Goal: Task Accomplishment & Management: Complete application form

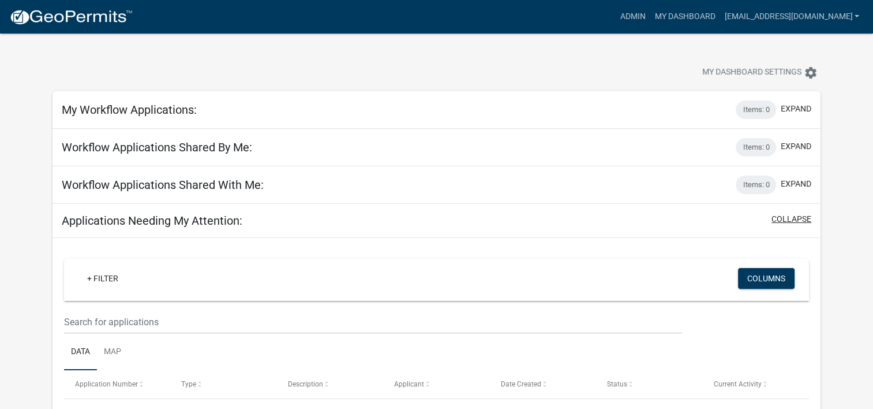
click at [800, 215] on button "collapse" at bounding box center [791, 219] width 40 height 12
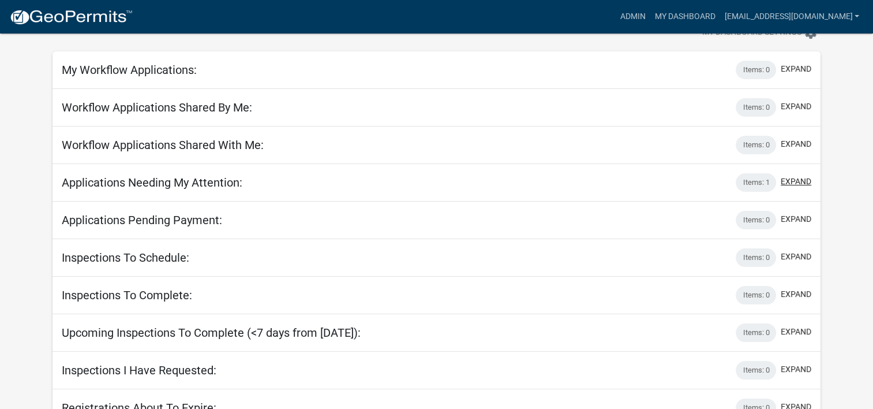
scroll to position [58, 0]
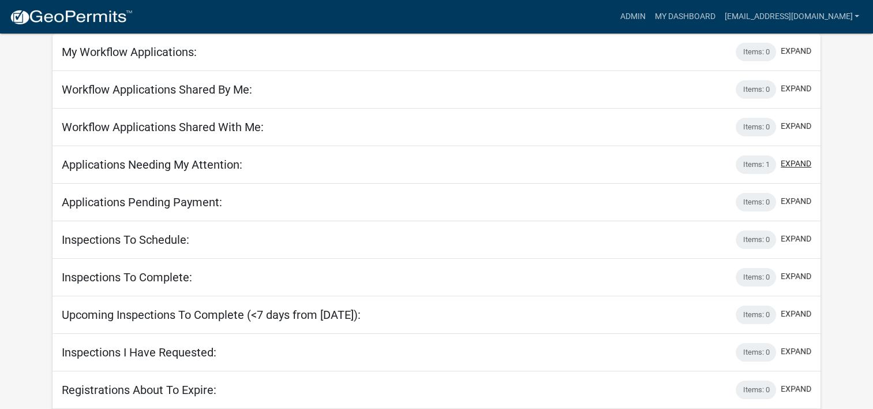
click at [791, 163] on button "expand" at bounding box center [796, 164] width 31 height 12
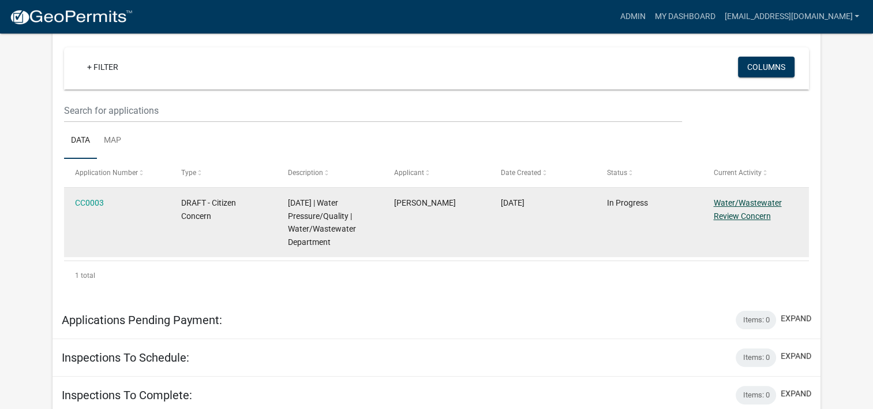
scroll to position [231, 0]
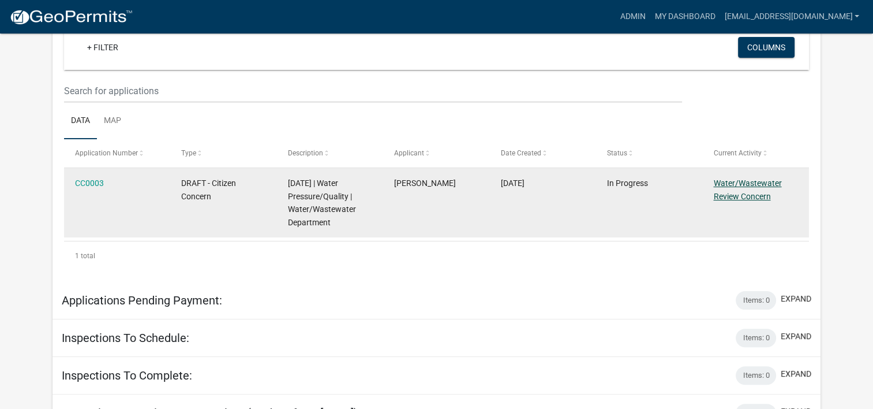
click at [722, 192] on link "Water/Wastewater Review Concern" at bounding box center [747, 189] width 68 height 23
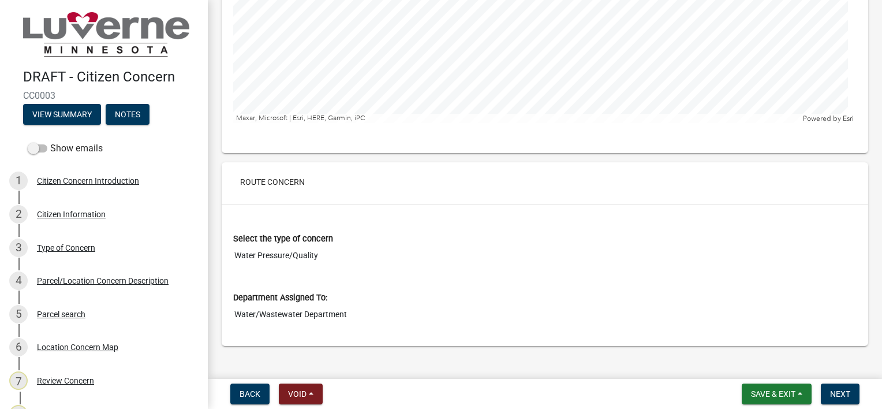
scroll to position [1691, 0]
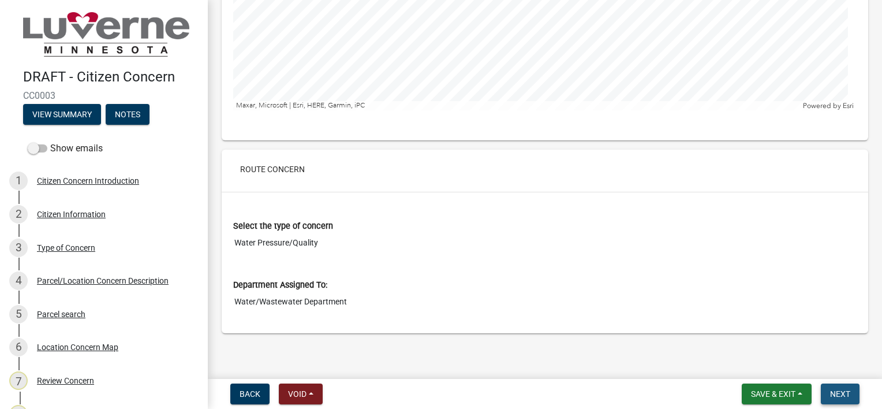
click at [848, 390] on span "Next" at bounding box center [840, 393] width 20 height 9
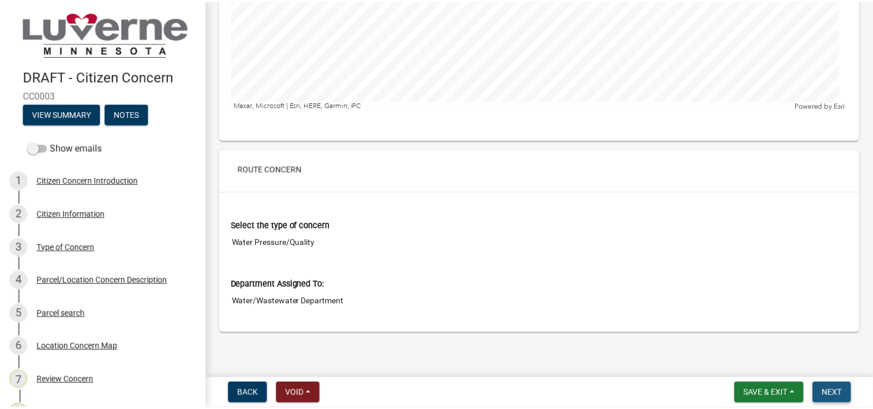
scroll to position [0, 0]
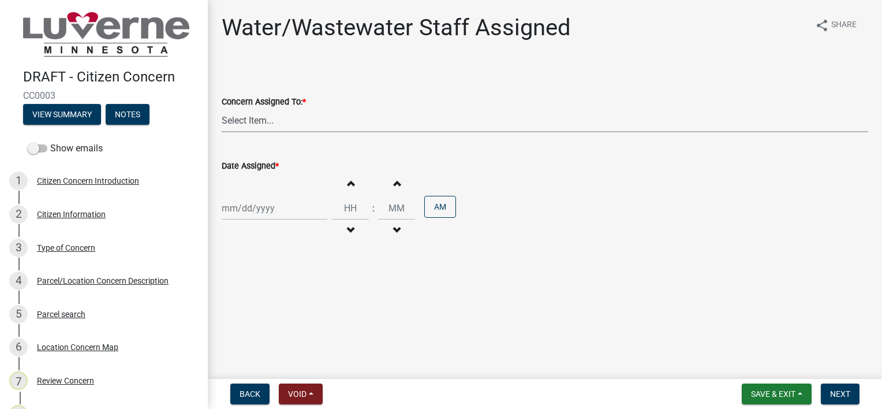
click at [406, 127] on select "Select Item... Aaron Altman Aric Uithoven Darrel Ykema Ivan Kooiker Joe Ahrens …" at bounding box center [545, 120] width 646 height 24
click at [222, 108] on select "Select Item... Aaron Altman Aric Uithoven Darrel Ykema Ivan Kooiker Joe Ahrens …" at bounding box center [545, 120] width 646 height 24
select select "74bd13dd-c845-4086-b8ee-55660e587b2e"
click at [262, 206] on div at bounding box center [275, 208] width 106 height 24
select select "9"
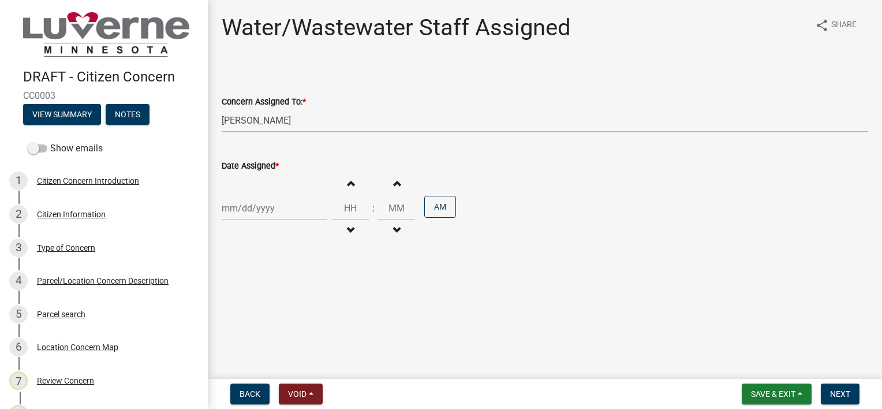
select select "2025"
click at [291, 271] on div "4" at bounding box center [288, 269] width 18 height 18
type input "09/04/2025"
click at [358, 201] on input "Hours" at bounding box center [350, 208] width 37 height 24
type input "10"
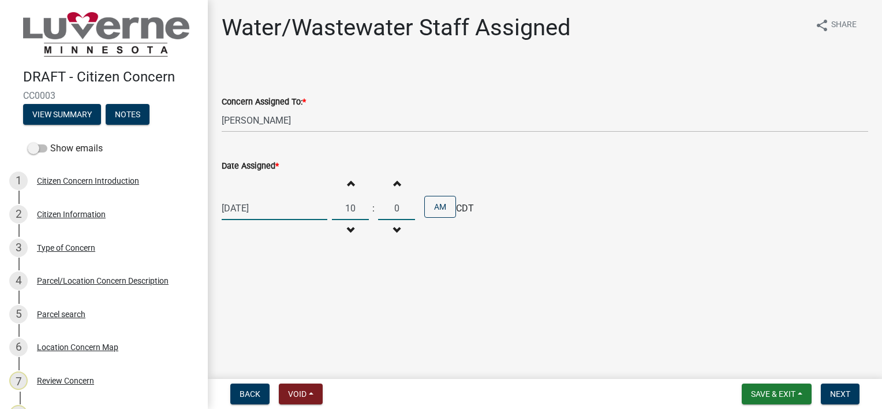
type input "00"
click at [840, 388] on button "Next" at bounding box center [839, 393] width 39 height 21
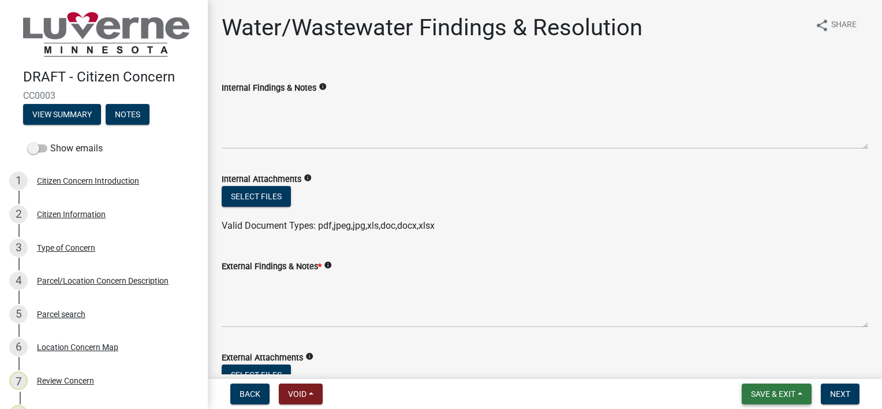
click at [789, 390] on span "Save & Exit" at bounding box center [773, 393] width 44 height 9
click at [781, 364] on button "Save & Exit" at bounding box center [765, 364] width 92 height 28
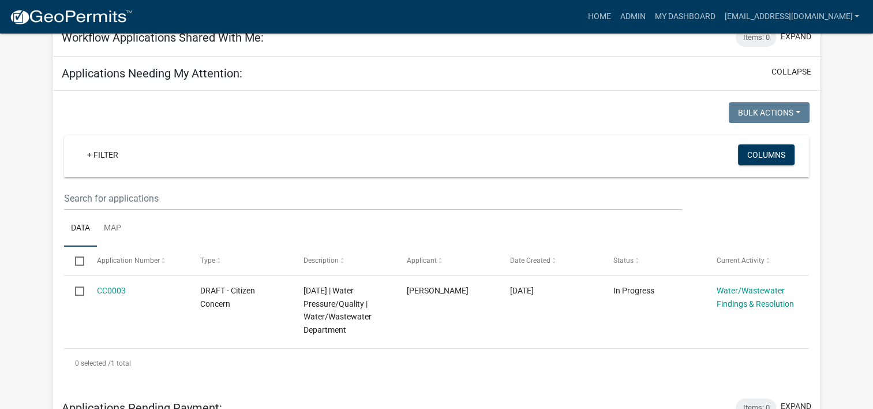
scroll to position [173, 0]
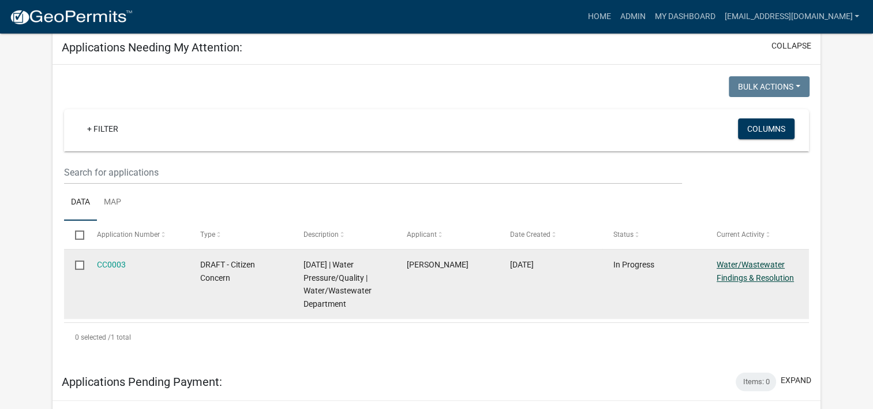
click at [747, 273] on link "Water/Wastewater Findings & Resolution" at bounding box center [755, 271] width 77 height 23
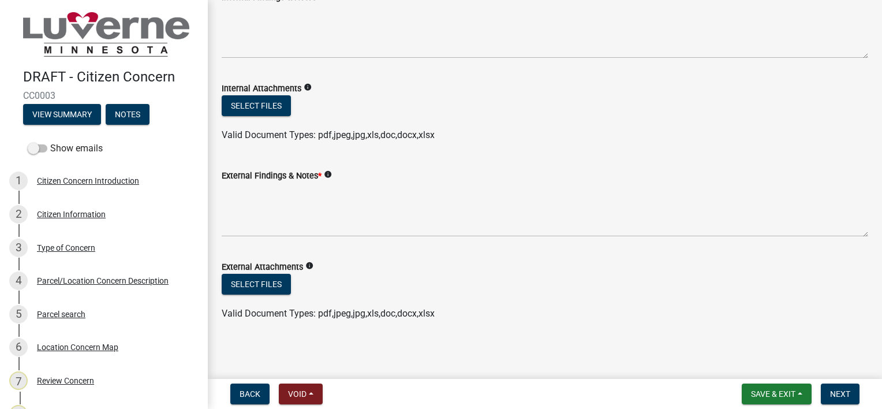
scroll to position [92, 0]
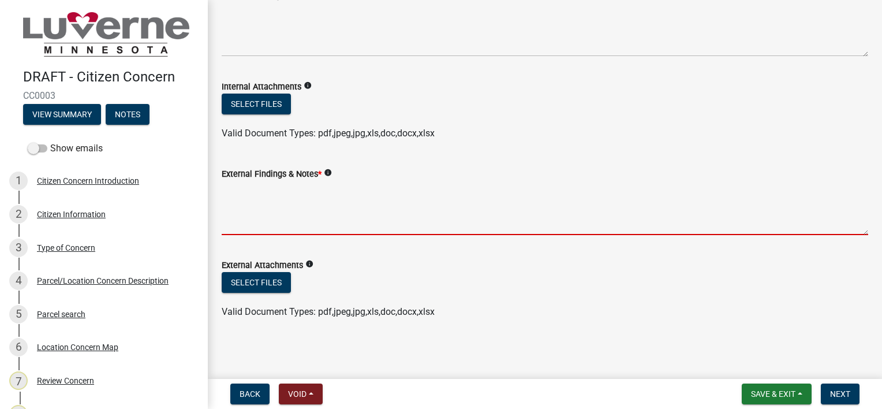
click at [369, 209] on textarea "External Findings & Notes *" at bounding box center [545, 208] width 646 height 54
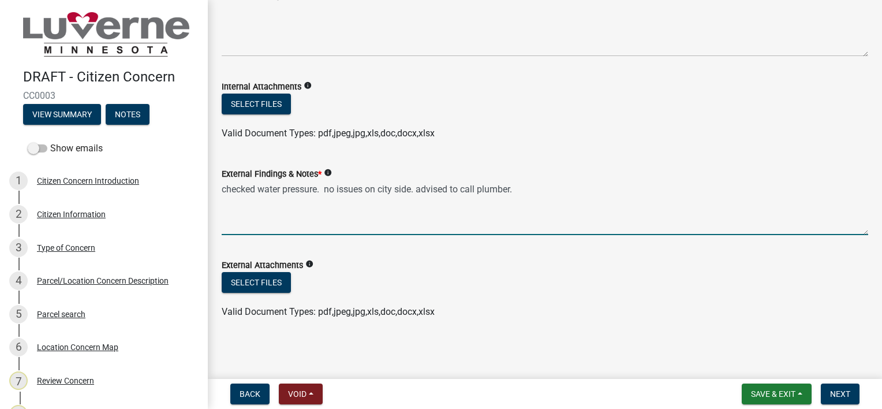
type textarea "checked water pressure. no issues on city side. advised to call plumber."
click at [329, 171] on icon "info" at bounding box center [328, 172] width 8 height 8
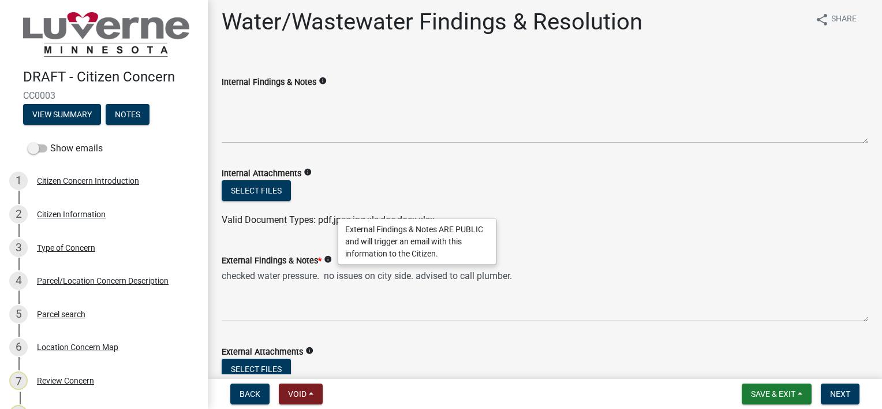
scroll to position [0, 0]
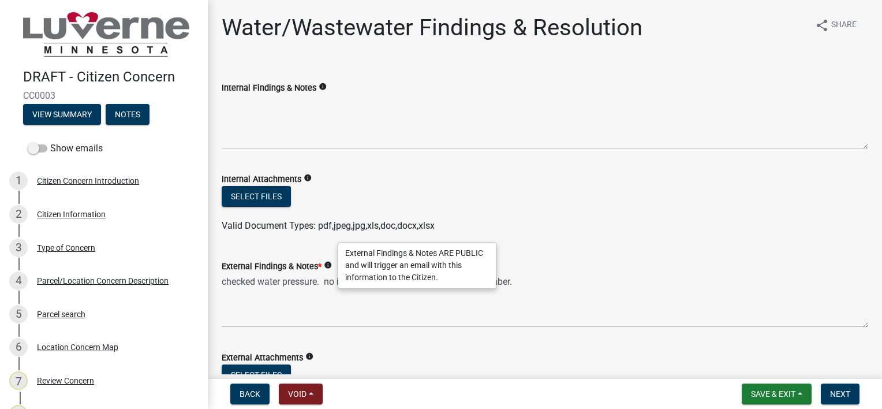
click at [322, 88] on icon "info" at bounding box center [323, 87] width 8 height 8
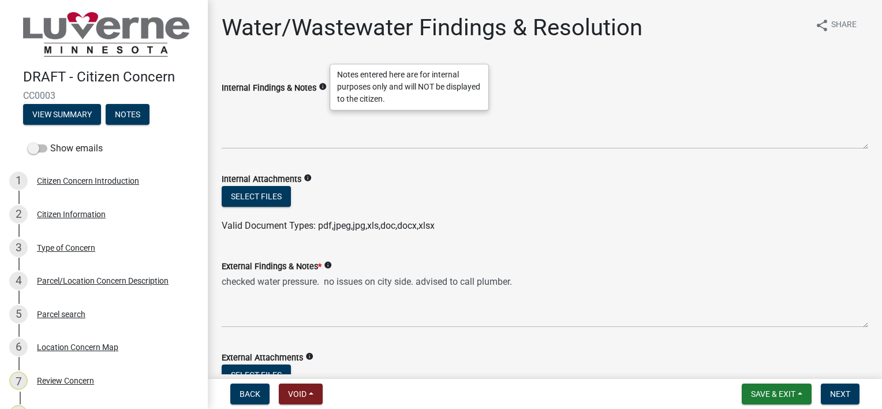
click at [515, 192] on div "Select files" at bounding box center [545, 198] width 646 height 24
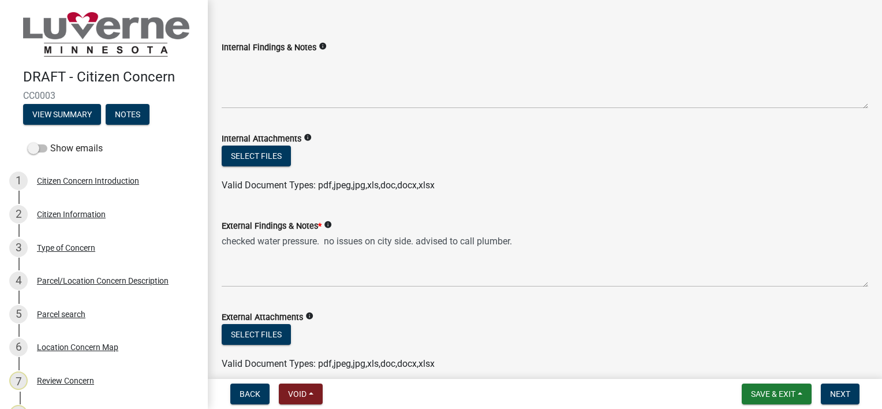
scroll to position [92, 0]
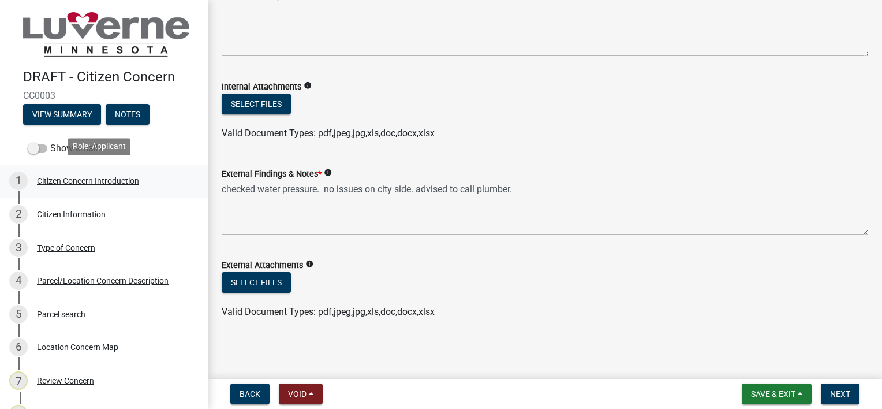
click at [141, 178] on div "1 Citizen Concern Introduction" at bounding box center [99, 180] width 180 height 18
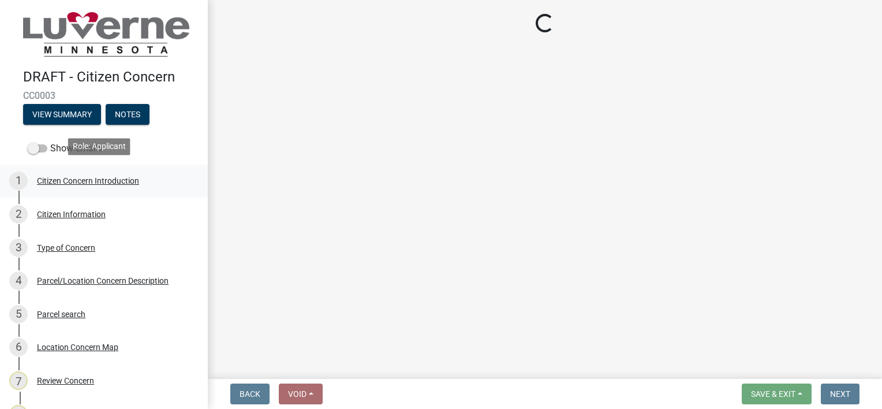
scroll to position [0, 0]
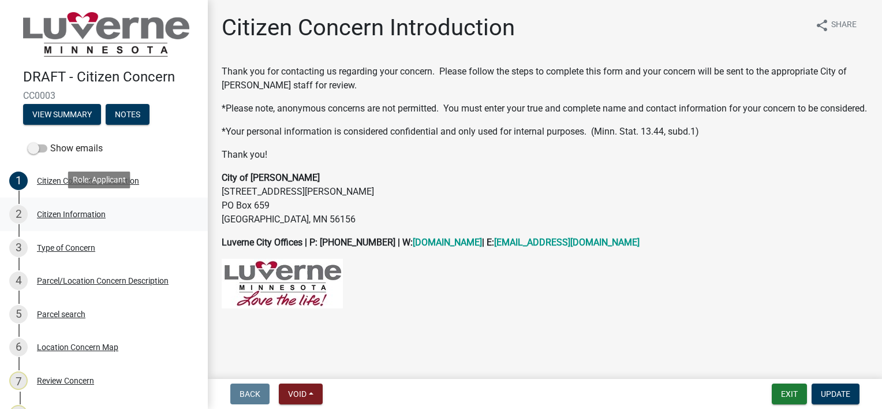
click at [79, 205] on div "2 Citizen Information" at bounding box center [99, 214] width 180 height 18
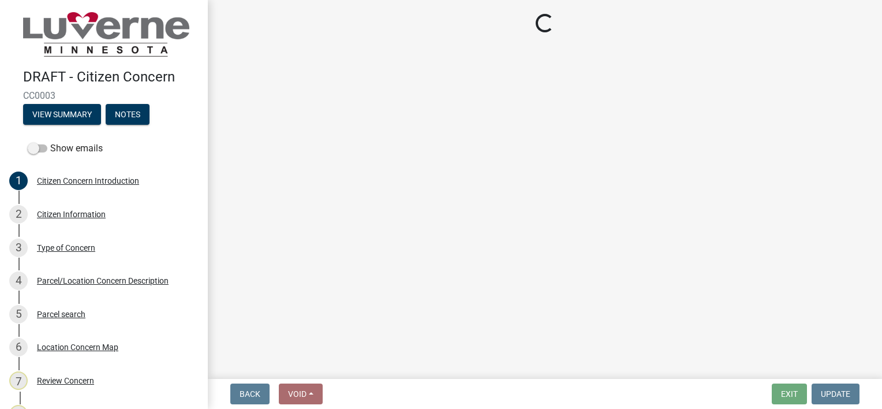
select select "8c50745b-f129-4347-8fd3-6ec1b83df8fc"
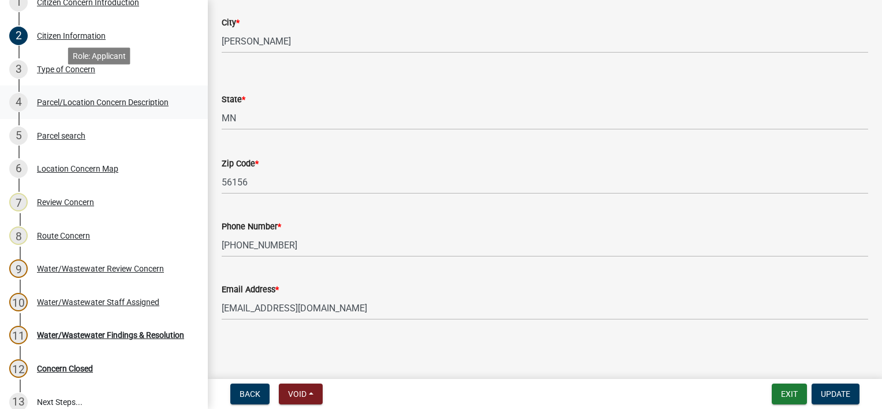
scroll to position [190, 0]
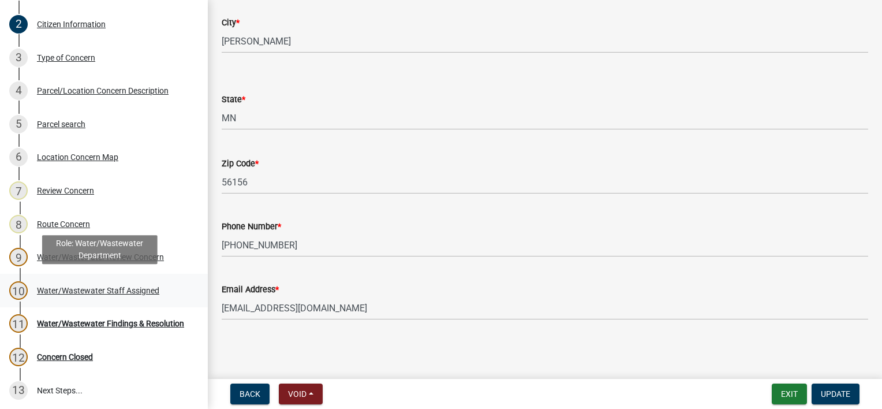
click at [107, 286] on div "Water/Wastewater Staff Assigned" at bounding box center [98, 290] width 122 height 8
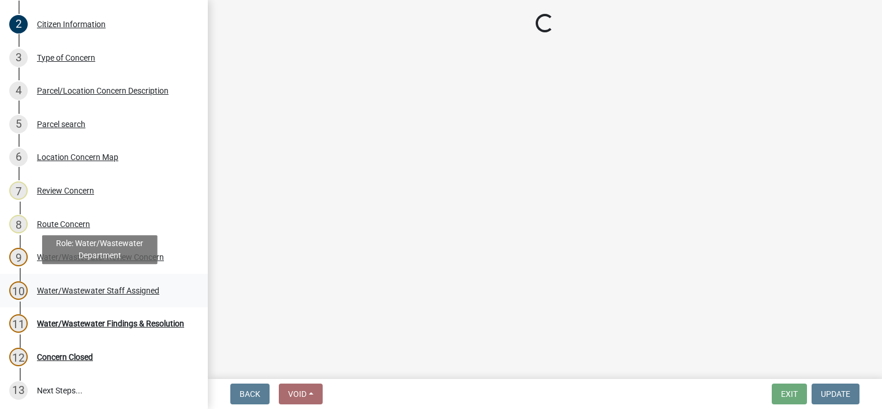
scroll to position [0, 0]
select select "74bd13dd-c845-4086-b8ee-55660e587b2e"
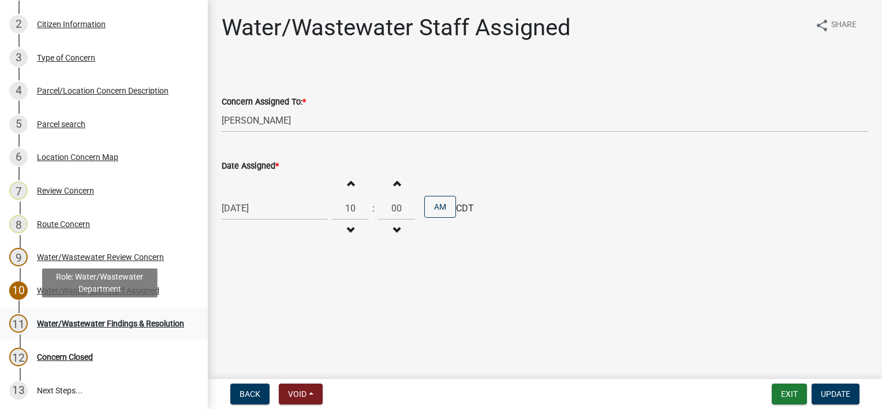
click at [107, 319] on div "Water/Wastewater Findings & Resolution" at bounding box center [110, 323] width 147 height 8
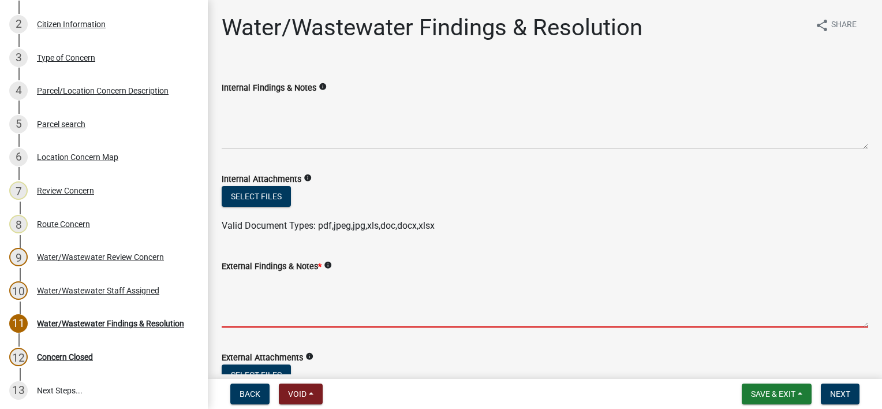
click at [368, 303] on textarea "External Findings & Notes *" at bounding box center [545, 300] width 646 height 54
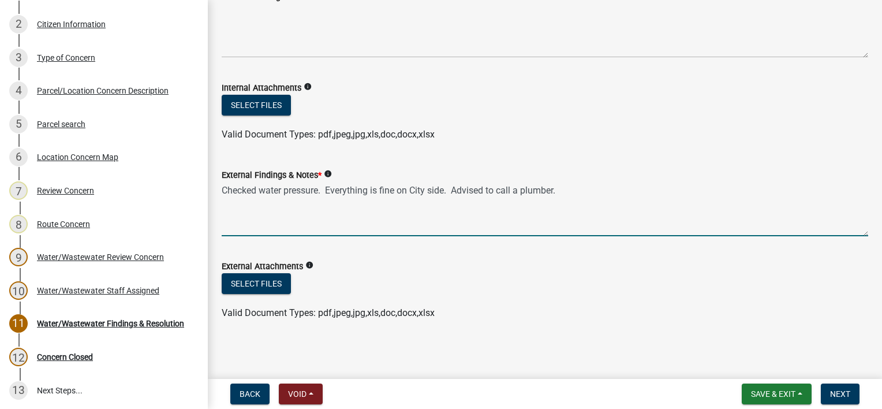
scroll to position [92, 0]
type textarea "Checked water pressure. Everything is fine on City side. Advised to call a plum…"
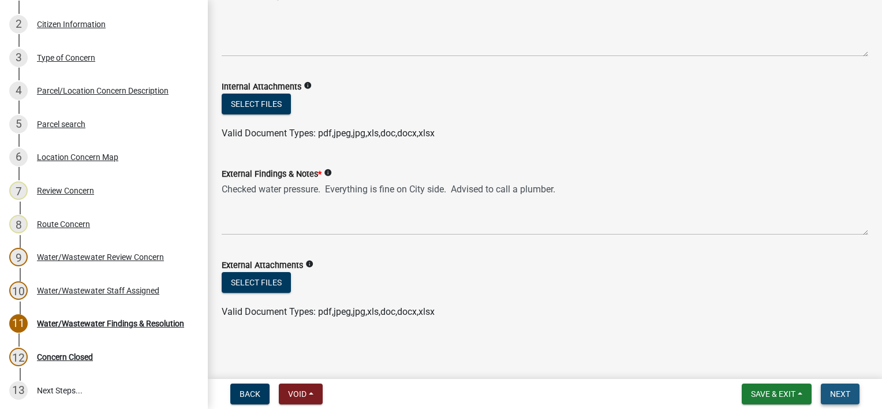
click at [845, 389] on span "Next" at bounding box center [840, 393] width 20 height 9
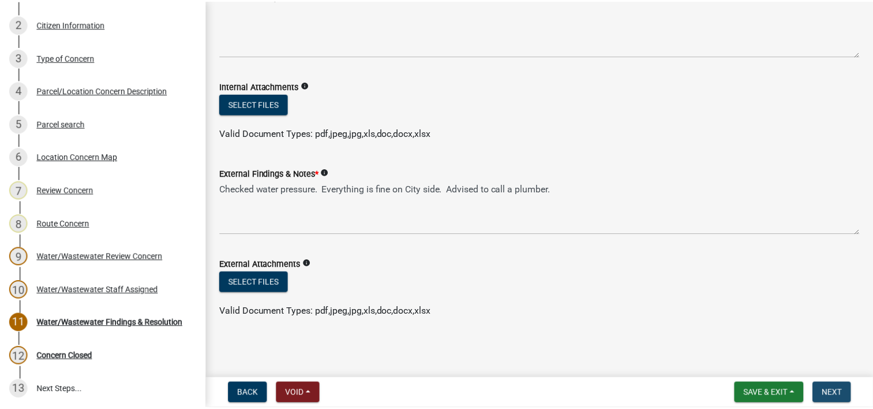
scroll to position [0, 0]
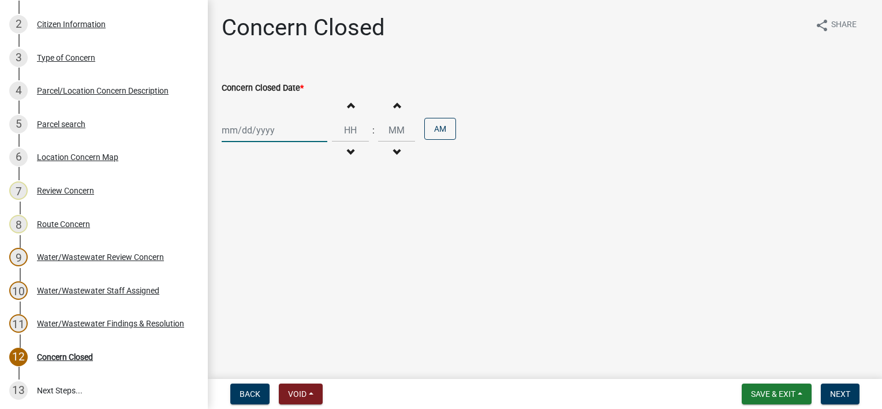
click at [274, 137] on div at bounding box center [275, 130] width 106 height 24
select select "9"
select select "2025"
click at [293, 192] on div "4" at bounding box center [288, 191] width 18 height 18
type input "09/04/2025"
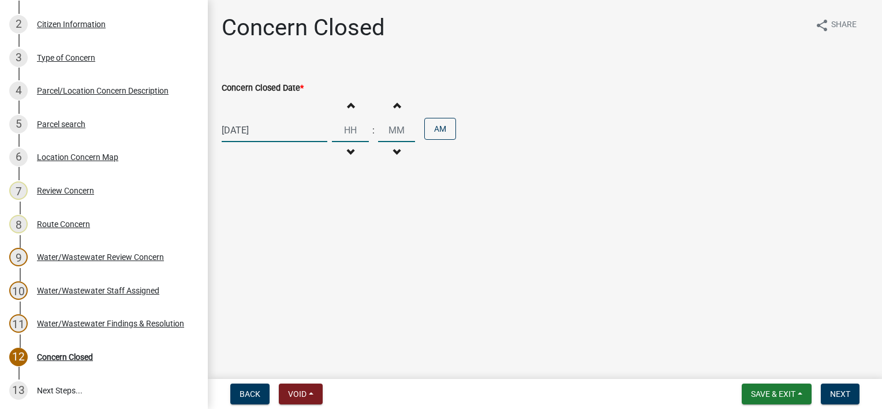
click at [339, 129] on input "Hours" at bounding box center [350, 130] width 37 height 24
type input "10"
type input "00"
click at [850, 395] on button "Next" at bounding box center [839, 393] width 39 height 21
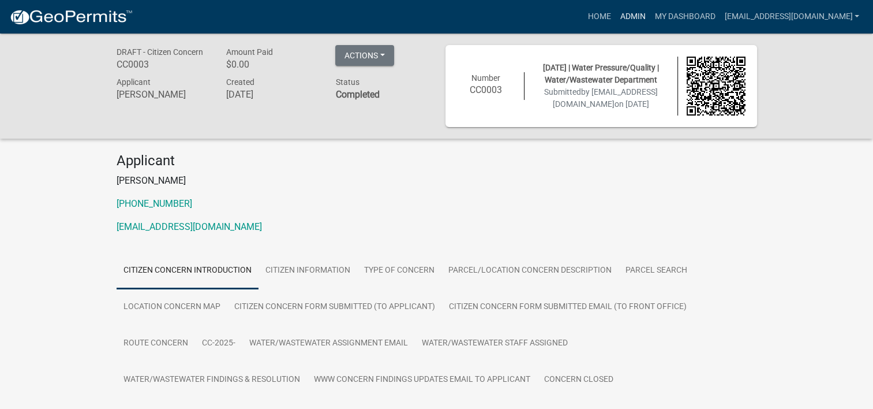
click at [649, 22] on link "Admin" at bounding box center [632, 17] width 35 height 22
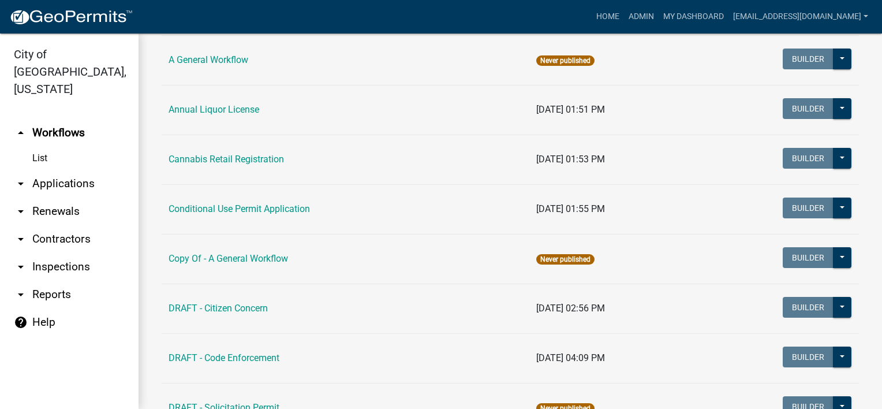
scroll to position [115, 0]
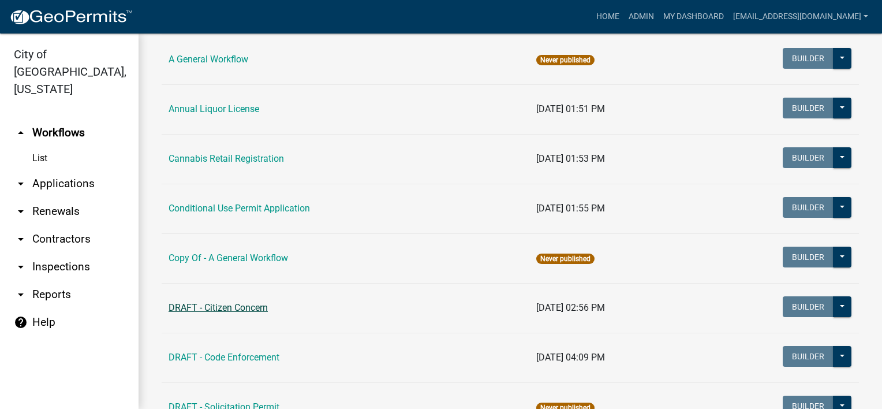
click at [249, 304] on link "DRAFT - Citizen Concern" at bounding box center [217, 307] width 99 height 11
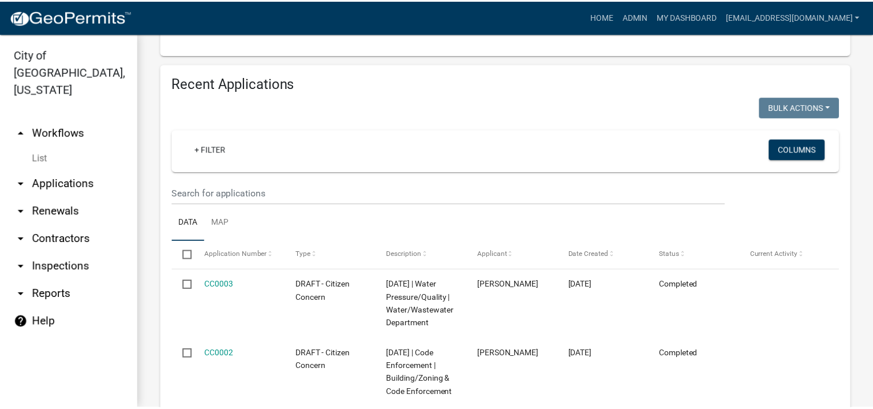
scroll to position [475, 0]
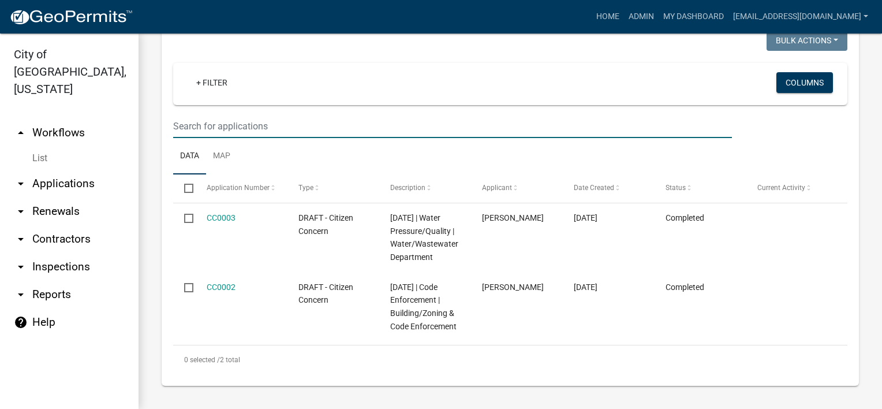
click at [332, 117] on input "text" at bounding box center [452, 126] width 559 height 24
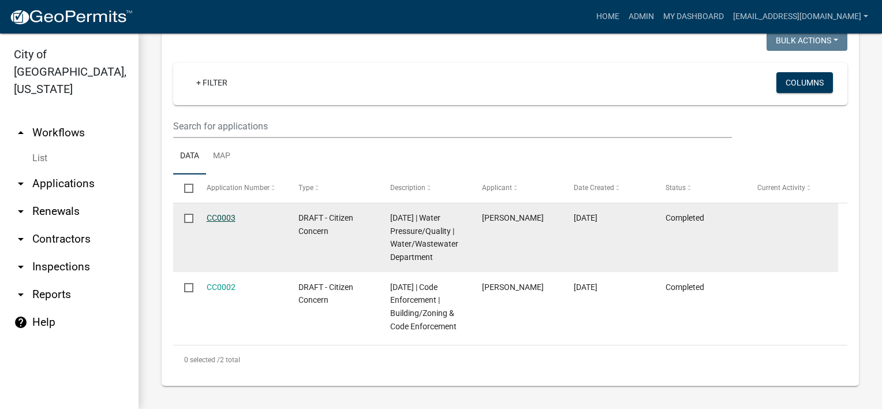
click at [225, 213] on link "CC0003" at bounding box center [221, 217] width 29 height 9
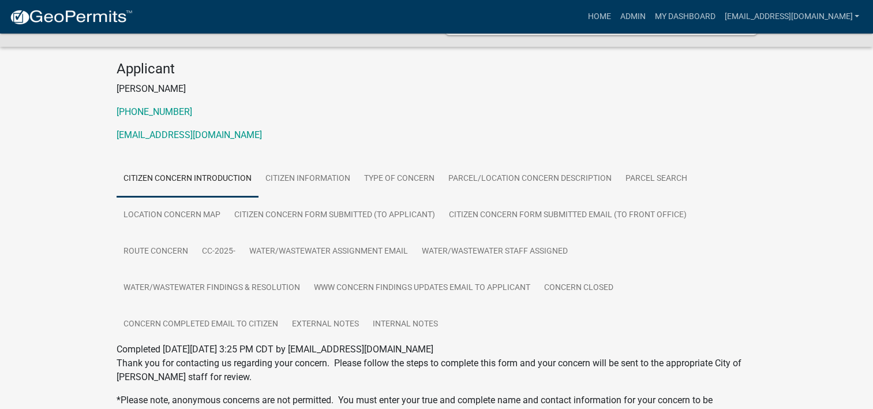
scroll to position [115, 0]
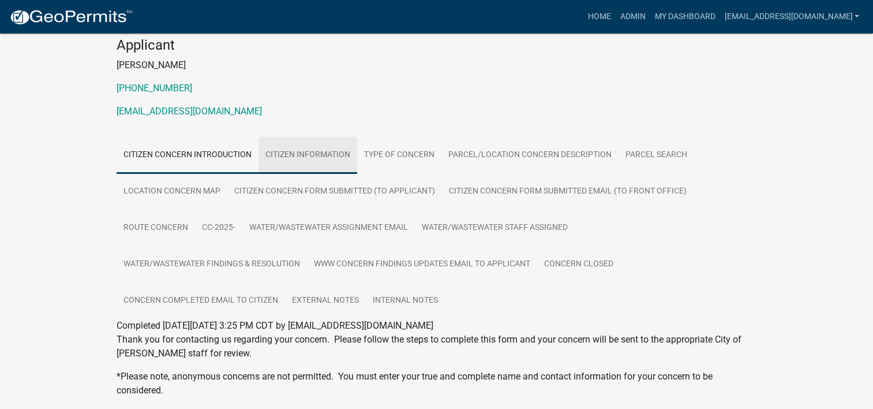
click at [334, 160] on link "Citizen Information" at bounding box center [307, 155] width 99 height 37
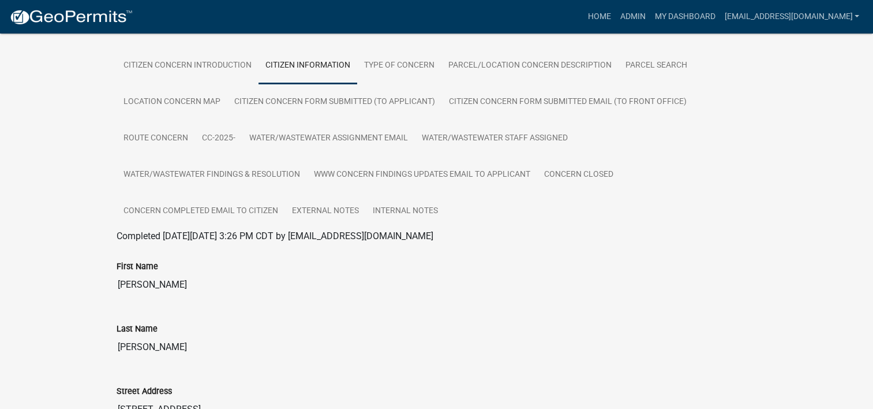
scroll to position [67, 0]
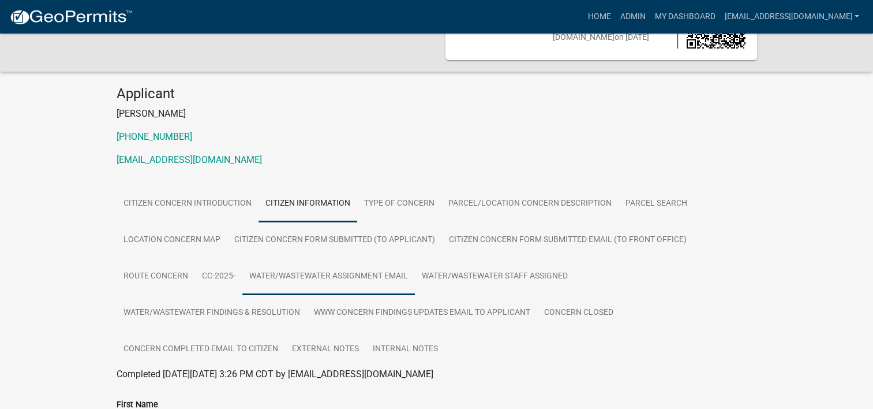
click at [329, 278] on link "Water/Wastewater Assignment Email" at bounding box center [328, 276] width 173 height 37
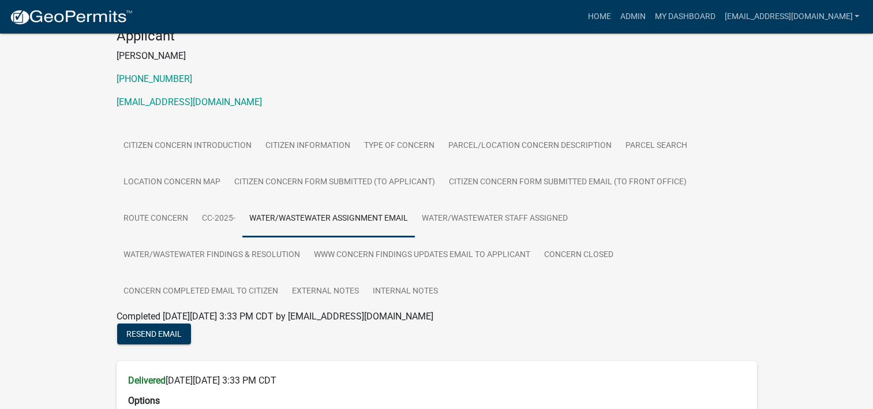
scroll to position [0, 0]
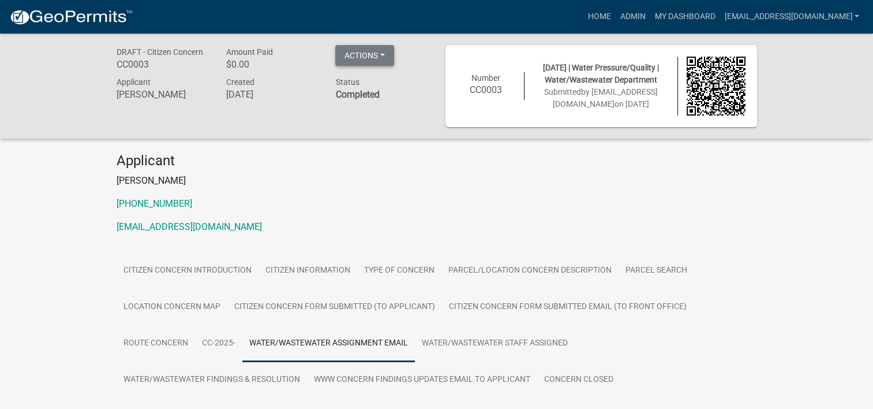
click at [377, 60] on button "Actions" at bounding box center [364, 55] width 59 height 21
click at [379, 83] on link "Printer Friendly" at bounding box center [381, 86] width 92 height 28
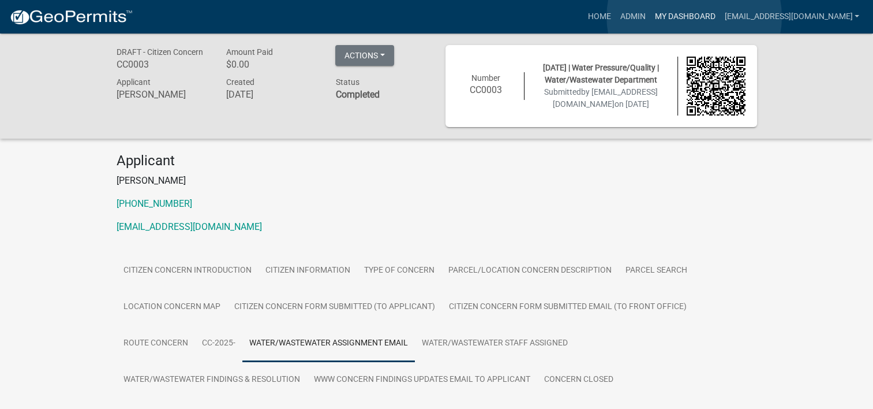
click at [694, 17] on link "My Dashboard" at bounding box center [685, 17] width 70 height 22
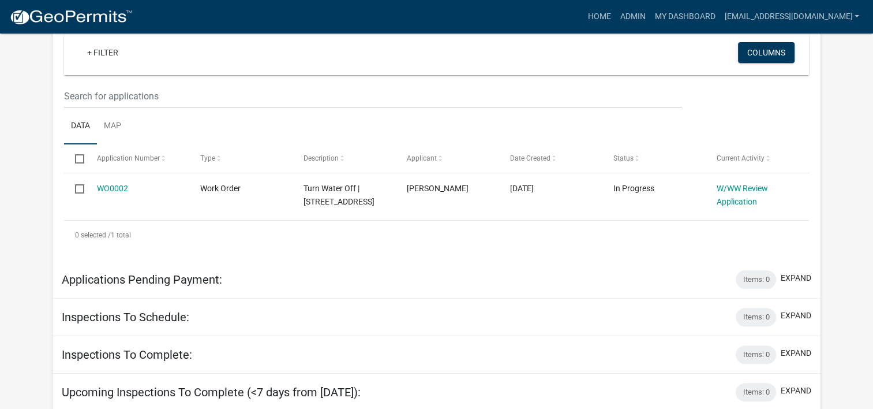
scroll to position [132, 0]
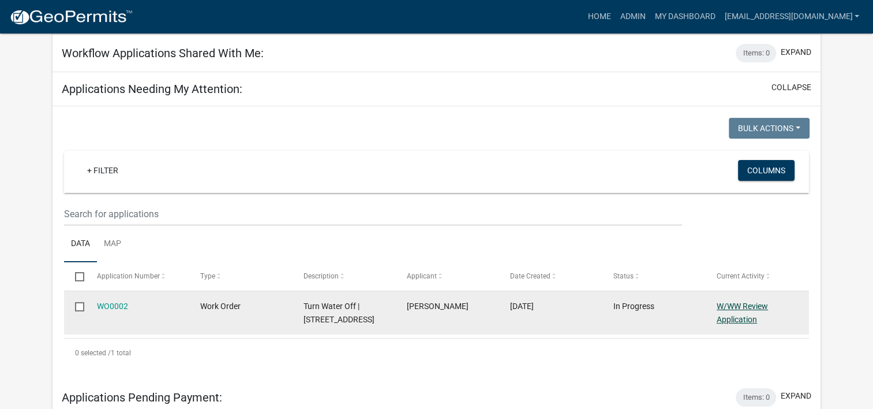
click at [741, 316] on link "W/WW Review Application" at bounding box center [742, 312] width 51 height 23
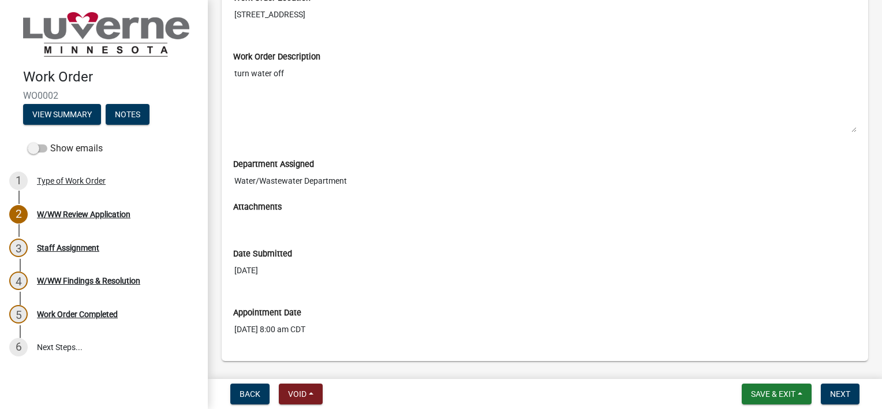
scroll to position [349, 0]
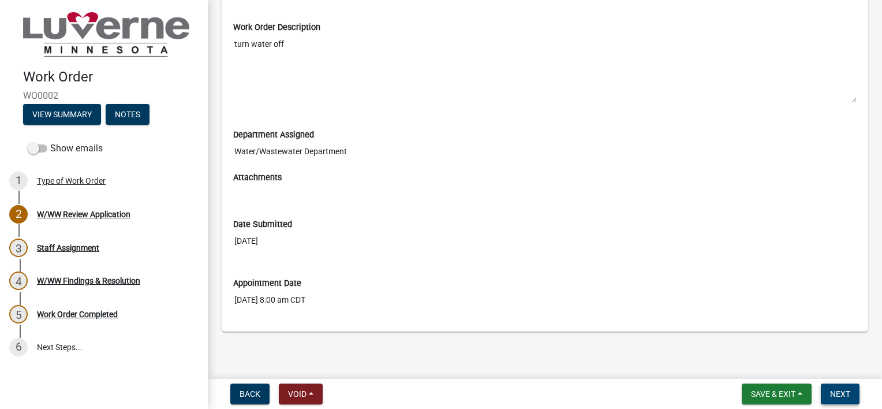
click at [848, 397] on span "Next" at bounding box center [840, 393] width 20 height 9
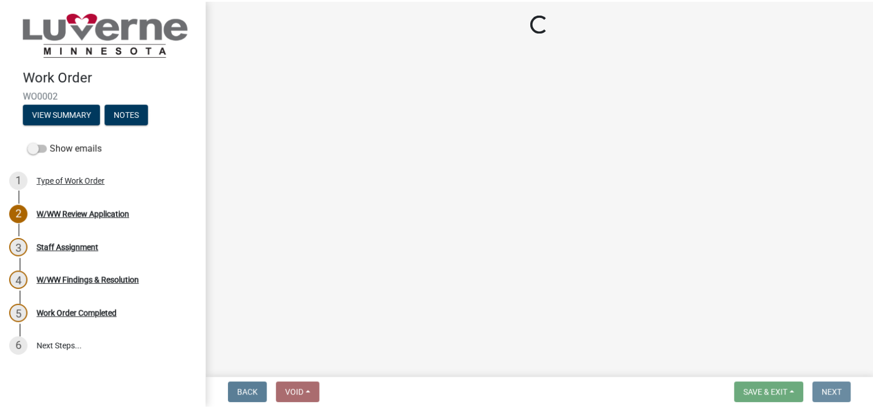
scroll to position [0, 0]
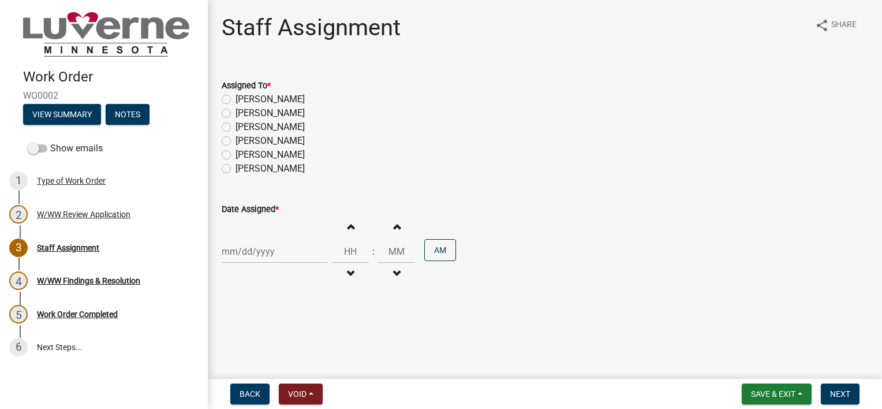
click at [277, 99] on label "[PERSON_NAME]" at bounding box center [269, 99] width 69 height 14
click at [243, 99] on input "[PERSON_NAME]" at bounding box center [239, 96] width 8 height 8
radio input "true"
click at [272, 249] on div at bounding box center [275, 251] width 106 height 24
select select "9"
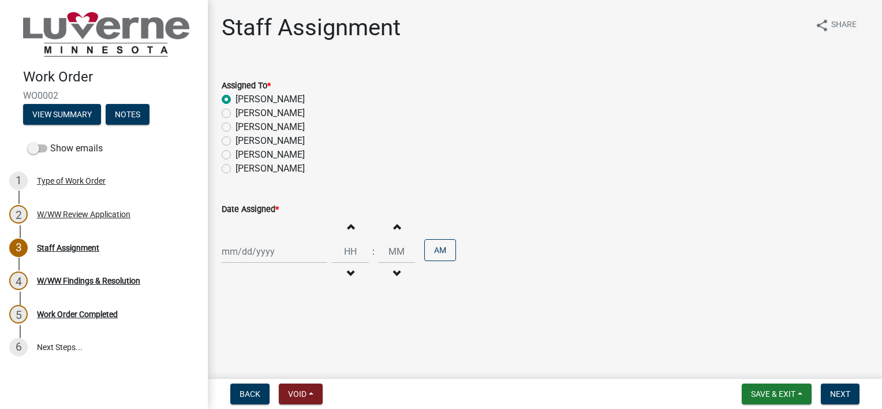
select select "2025"
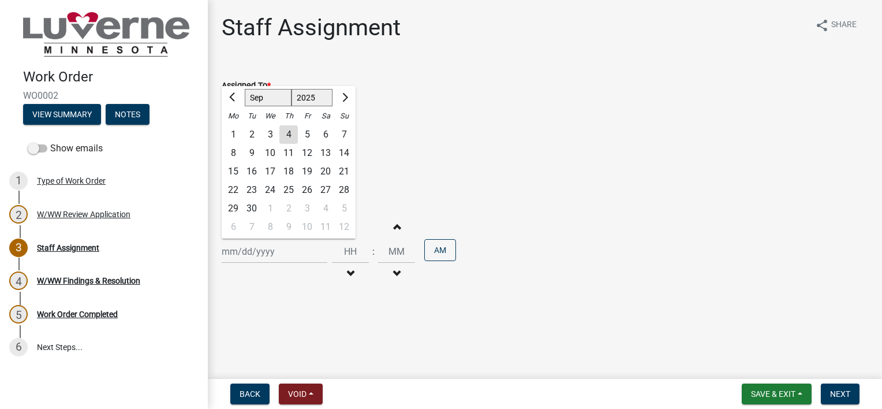
drag, startPoint x: 288, startPoint y: 134, endPoint x: 330, endPoint y: 189, distance: 68.3
click at [288, 135] on div "4" at bounding box center [288, 134] width 18 height 18
type input "09/04/2025"
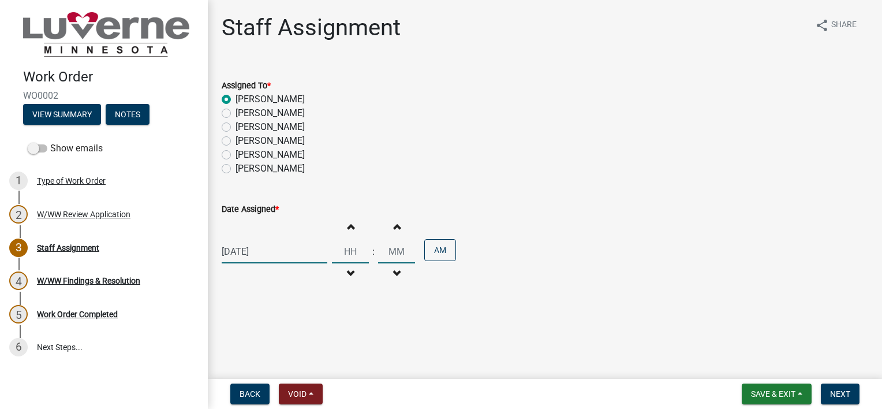
click at [350, 246] on input "Hours" at bounding box center [350, 251] width 37 height 24
type input "10"
type input "00"
click at [826, 394] on button "Next" at bounding box center [839, 393] width 39 height 21
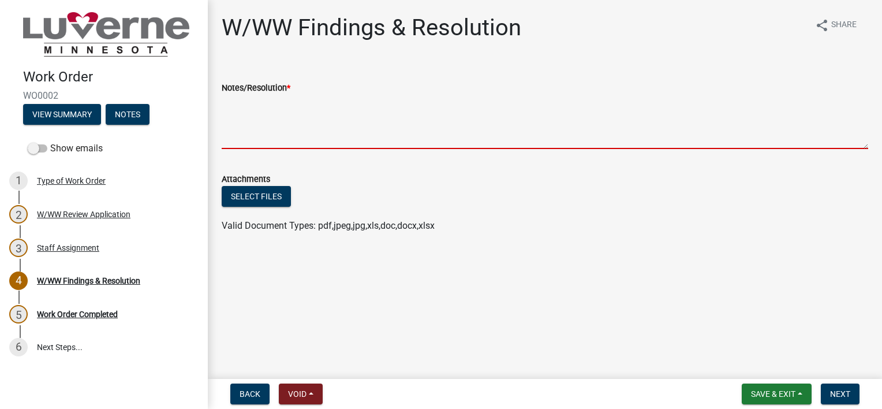
click at [399, 136] on textarea "Notes/Resolution *" at bounding box center [545, 122] width 646 height 54
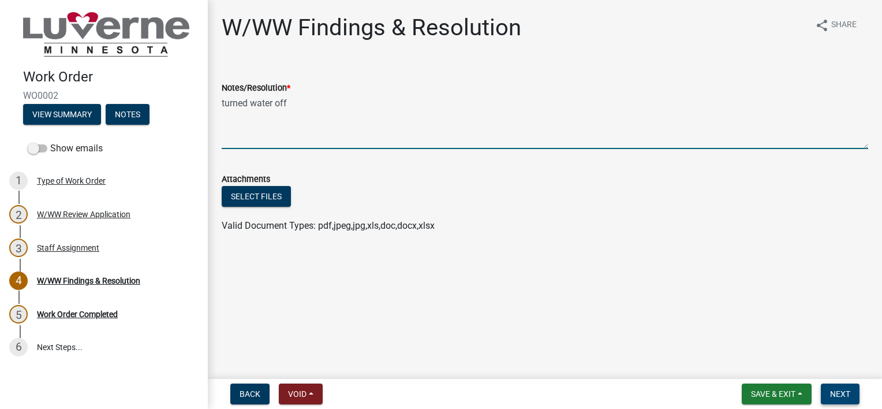
type textarea "turned water off"
click at [835, 390] on span "Next" at bounding box center [840, 393] width 20 height 9
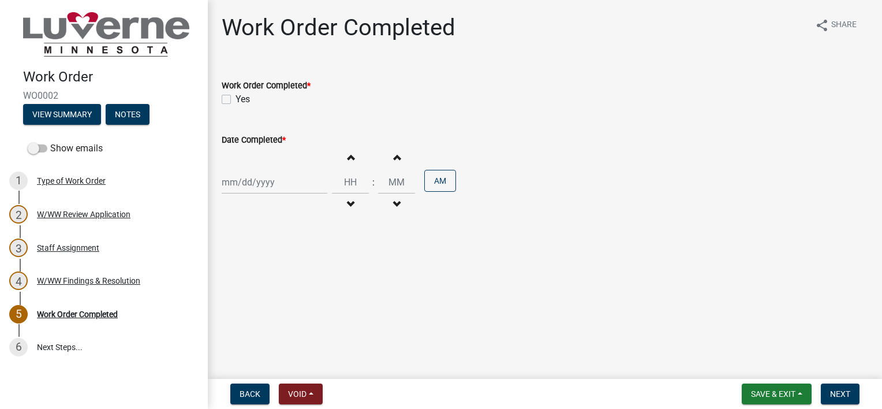
click at [235, 99] on label "Yes" at bounding box center [242, 99] width 14 height 14
click at [235, 99] on input "Yes" at bounding box center [239, 96] width 8 height 8
checkbox input "true"
click at [254, 182] on div at bounding box center [275, 182] width 106 height 24
select select "9"
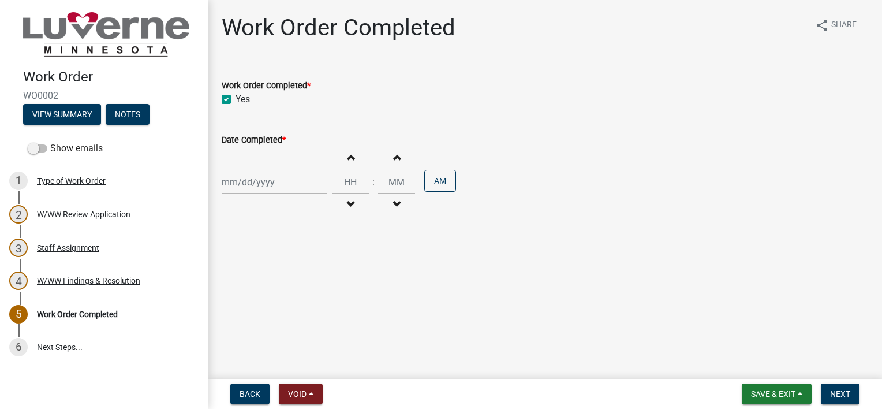
select select "2025"
click at [290, 245] on div "4" at bounding box center [288, 243] width 18 height 18
type input "09/04/2025"
click at [343, 179] on input "Hours" at bounding box center [350, 182] width 37 height 24
type input "10"
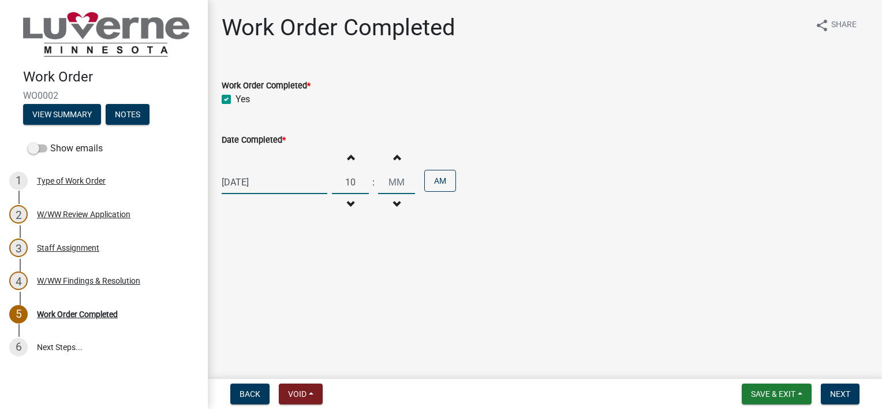
type input "00"
click at [847, 395] on span "Next" at bounding box center [840, 393] width 20 height 9
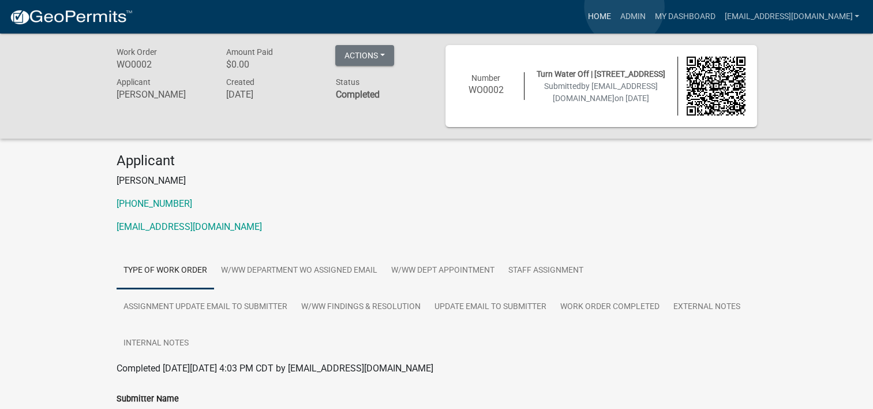
click at [615, 7] on link "Home" at bounding box center [599, 17] width 32 height 22
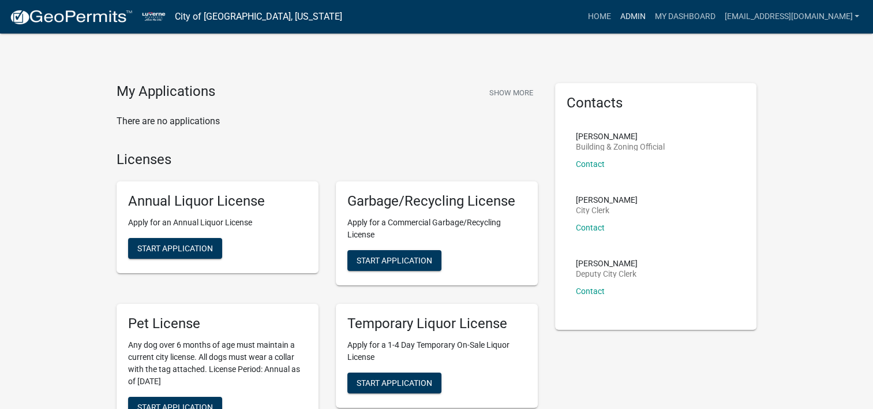
click at [650, 20] on link "Admin" at bounding box center [632, 17] width 35 height 22
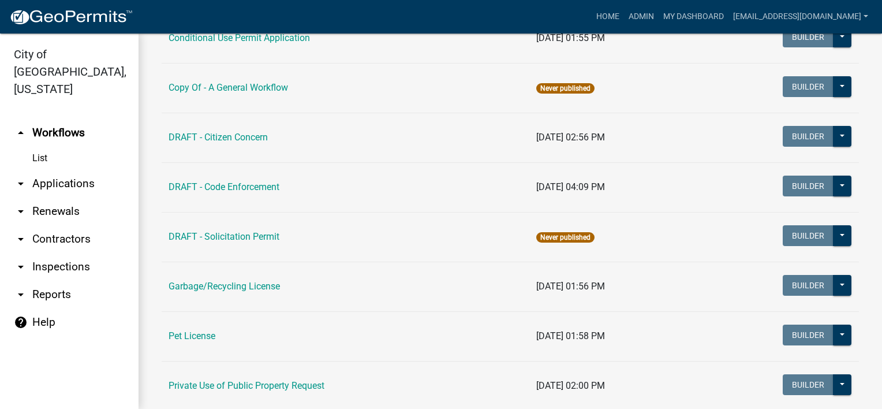
scroll to position [288, 0]
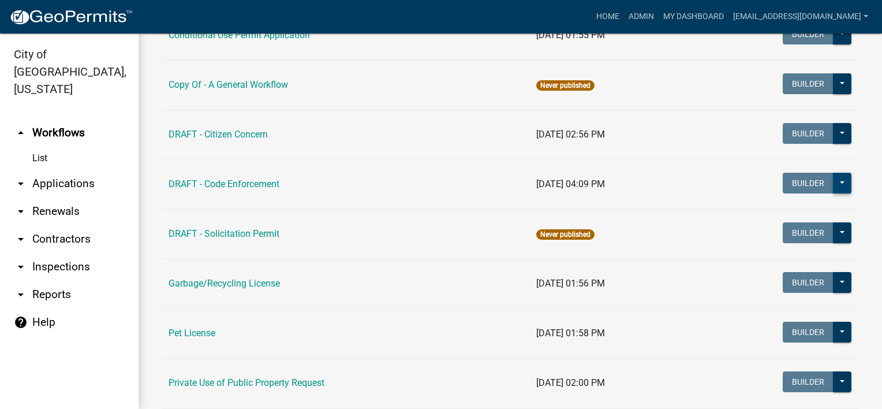
click at [837, 186] on button at bounding box center [842, 183] width 18 height 21
click at [609, 156] on td "[DATE] 02:56 PM" at bounding box center [611, 135] width 164 height 50
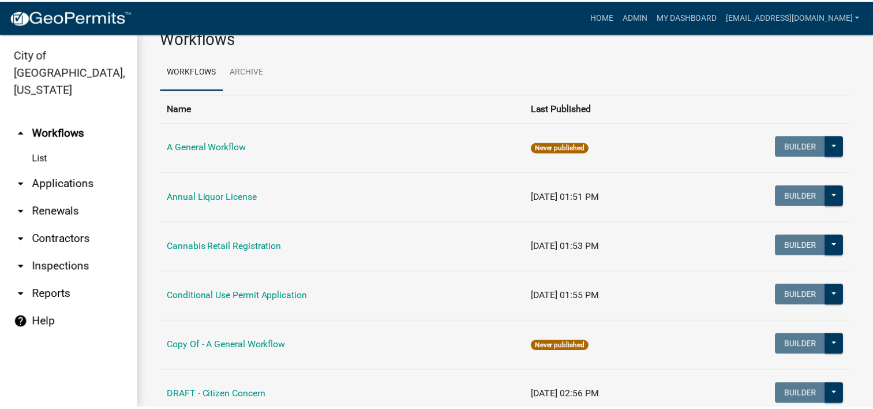
scroll to position [0, 0]
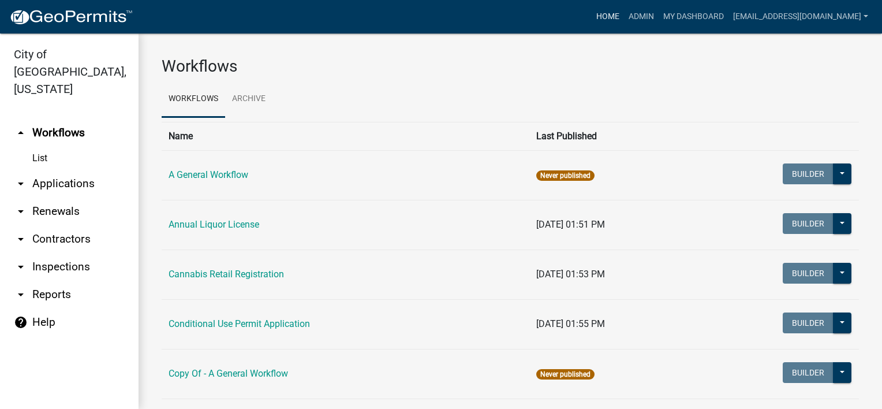
click at [623, 19] on link "Home" at bounding box center [607, 17] width 32 height 22
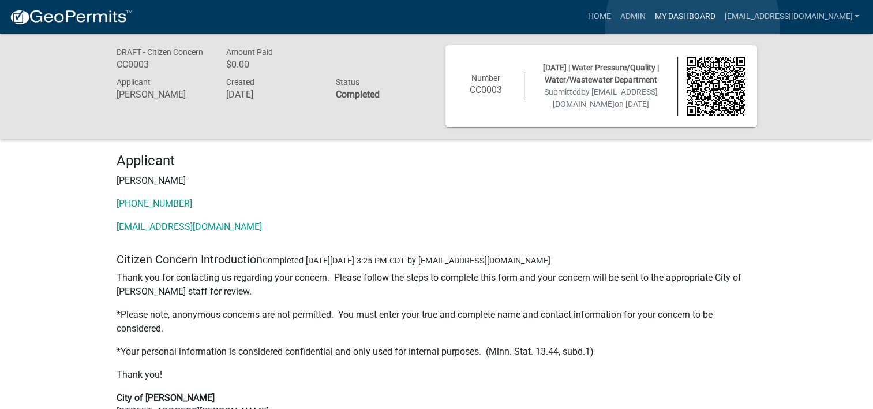
click at [692, 26] on link "My Dashboard" at bounding box center [685, 17] width 70 height 22
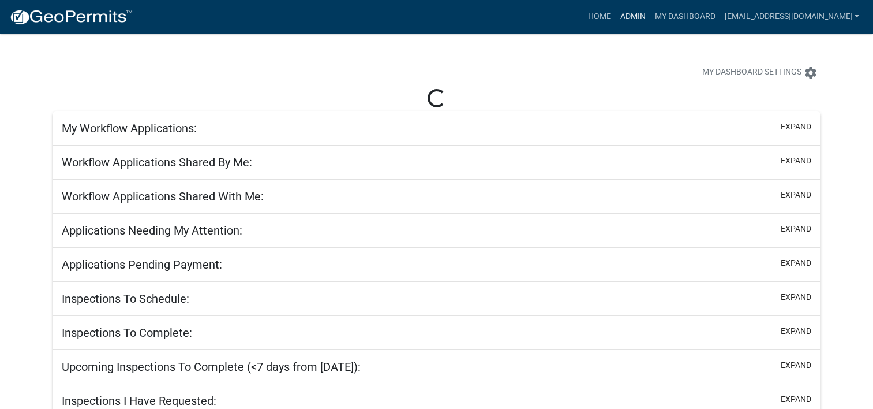
click at [642, 17] on link "Admin" at bounding box center [632, 17] width 35 height 22
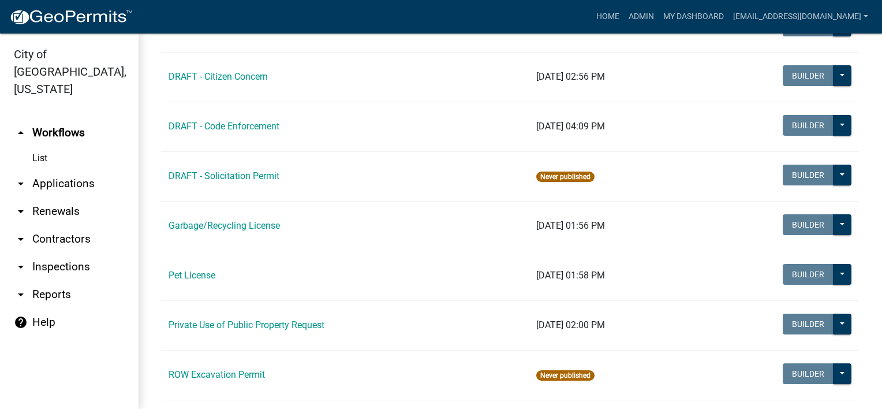
scroll to position [288, 0]
